Goal: Transaction & Acquisition: Purchase product/service

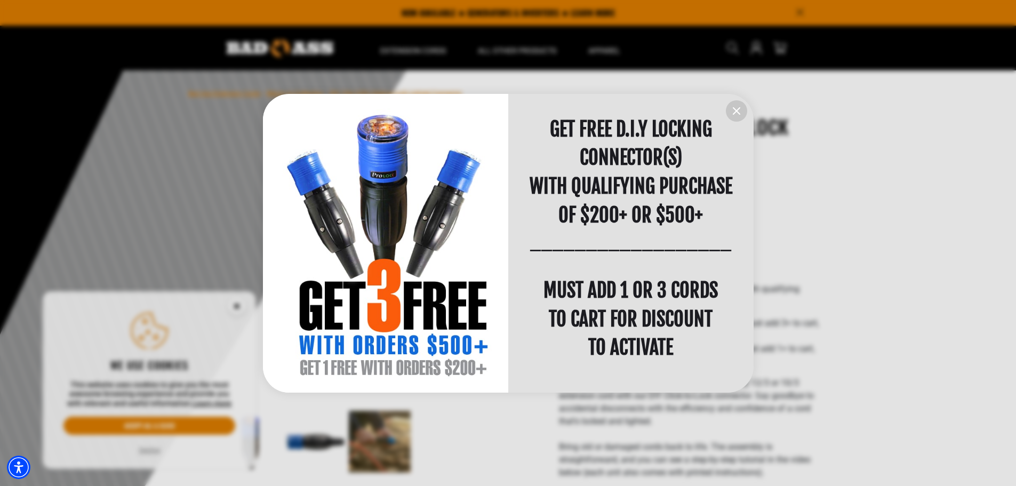
click at [739, 116] on icon "information" at bounding box center [736, 110] width 13 height 13
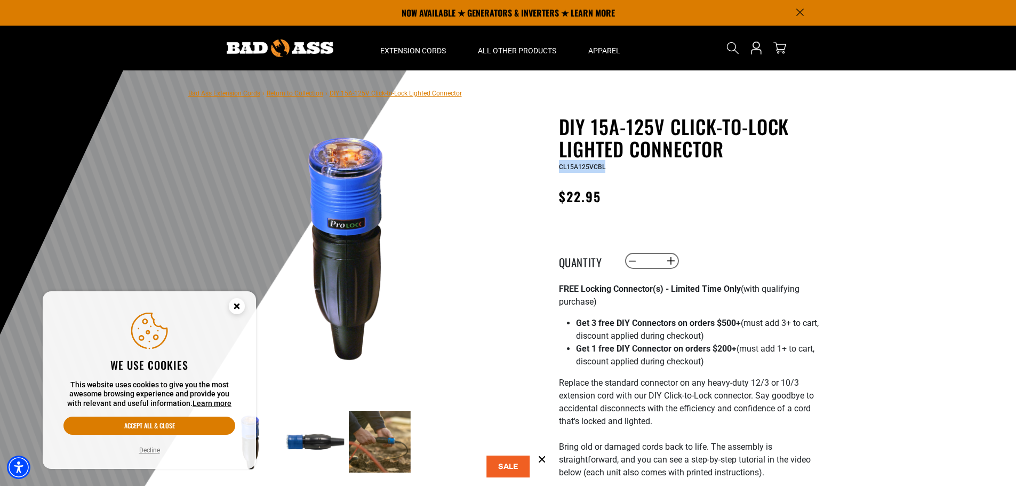
drag, startPoint x: 558, startPoint y: 166, endPoint x: 604, endPoint y: 166, distance: 46.4
click at [604, 166] on div "DIY 15A-125V Click-to-Lock Lighted Connector DIY 15A-125V Click-to-Lock Lighted…" at bounding box center [668, 485] width 304 height 740
